Goal: Task Accomplishment & Management: Use online tool/utility

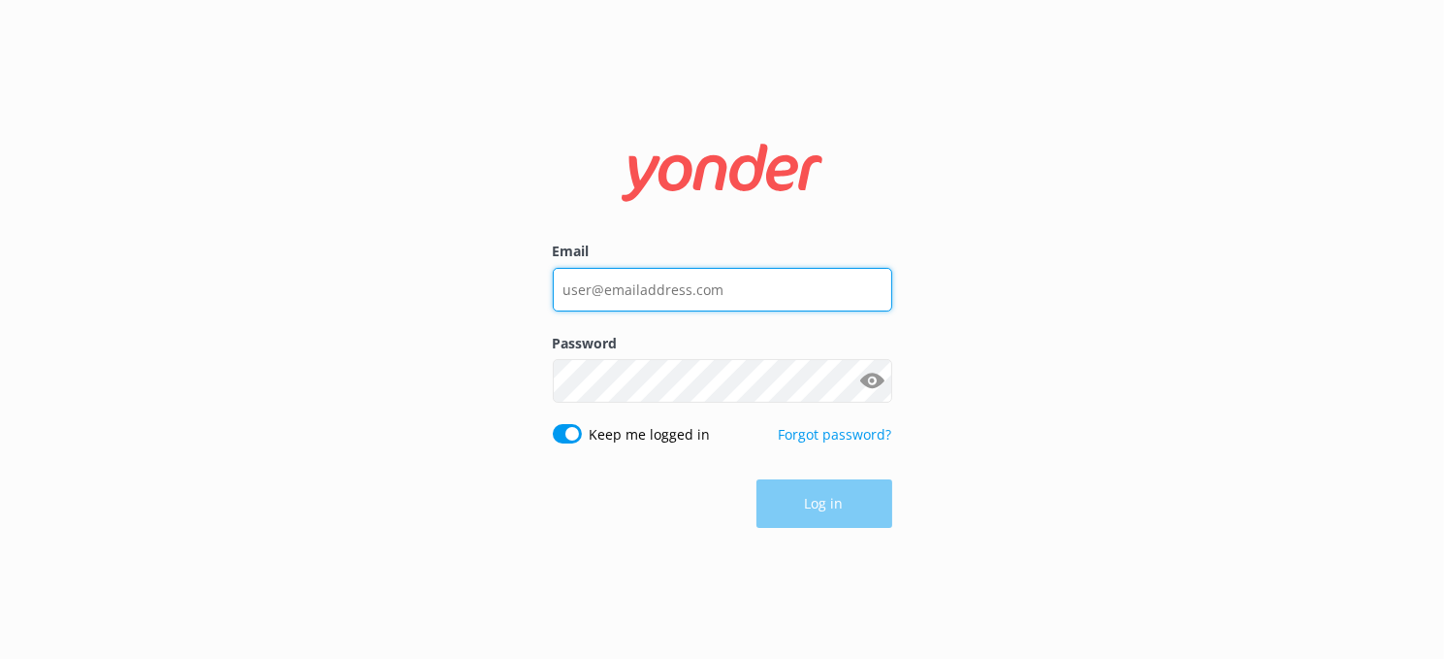
click at [728, 291] on input "Email" at bounding box center [722, 290] width 339 height 44
type input "[EMAIL_ADDRESS][DOMAIN_NAME]"
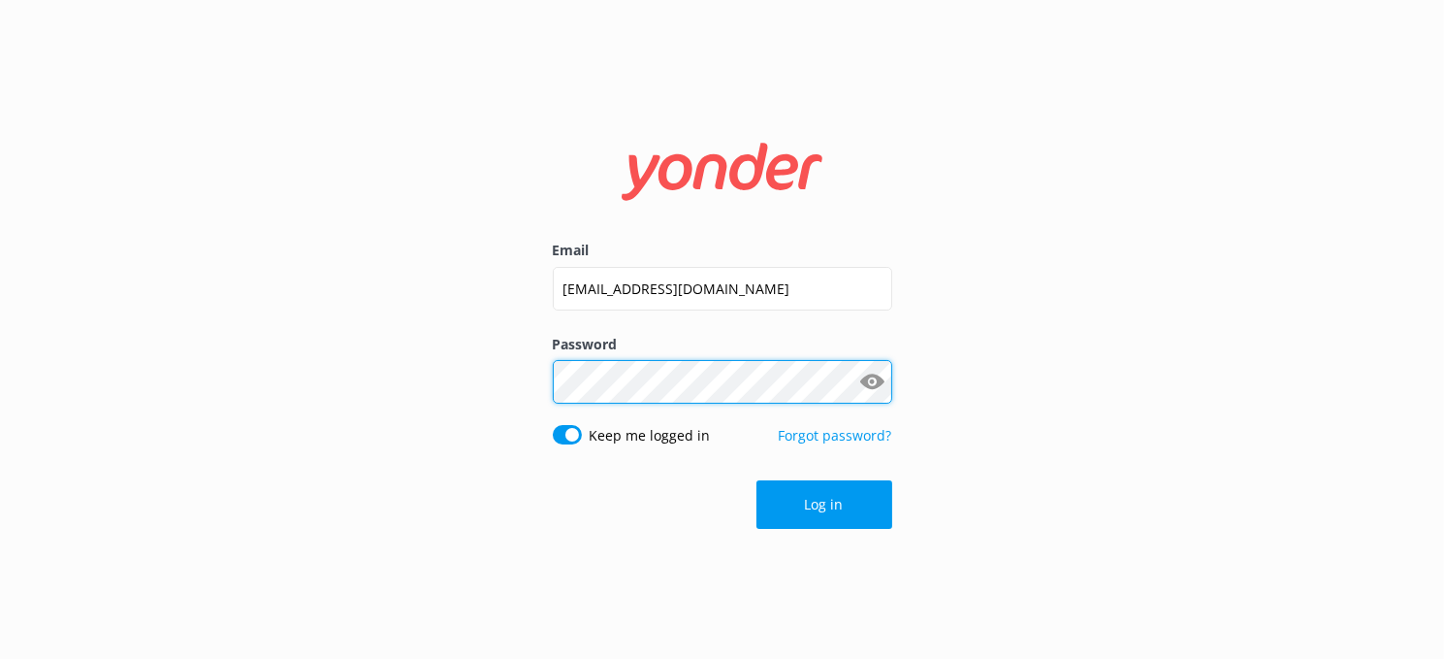
click button "Log in" at bounding box center [825, 504] width 136 height 48
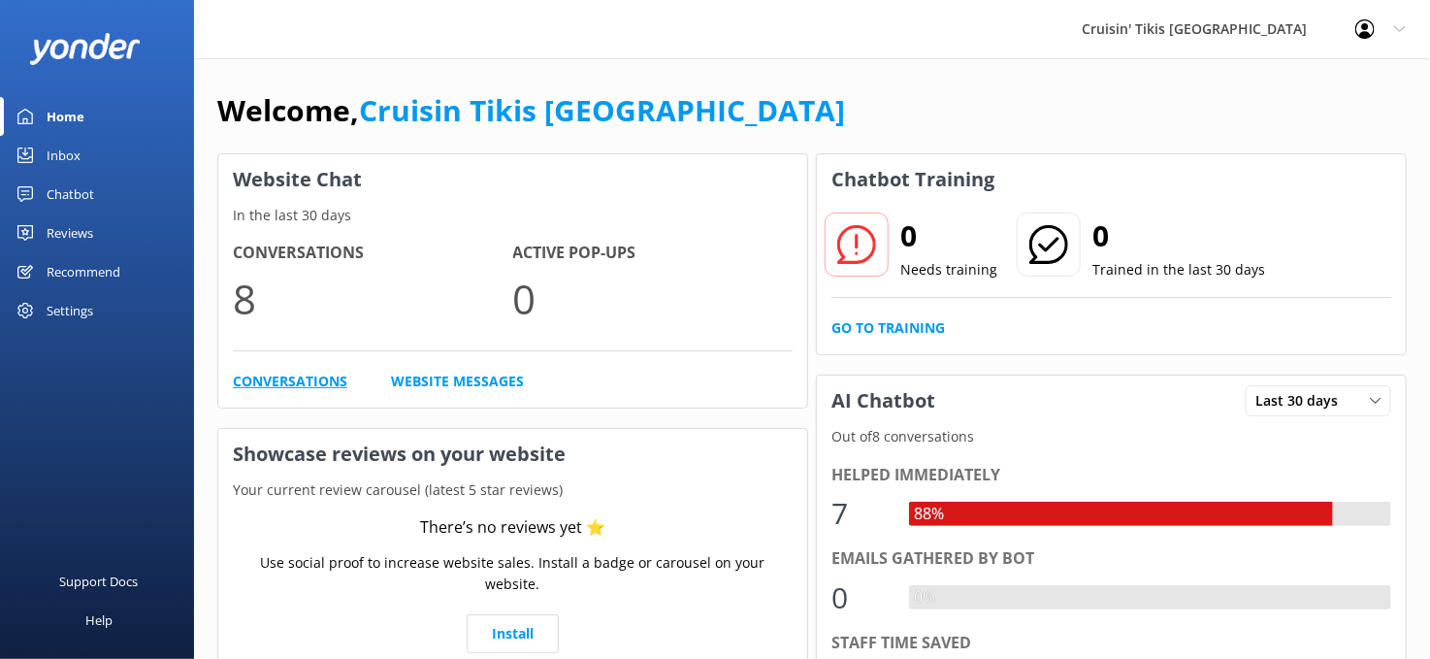
click at [317, 378] on link "Conversations" at bounding box center [290, 381] width 114 height 21
